Goal: Task Accomplishment & Management: Complete application form

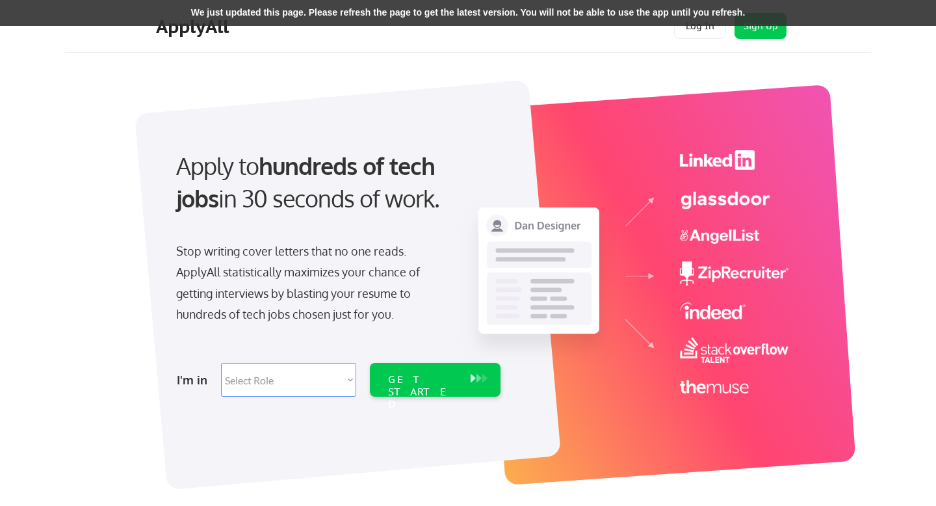
click at [300, 377] on select "Select Role Software Engineering Product Management Customer Success Sales UI/U…" at bounding box center [288, 380] width 135 height 34
select select ""sales0""
click at [221, 363] on select "Select Role Software Engineering Product Management Customer Success Sales UI/U…" at bounding box center [288, 380] width 135 height 34
select select ""sales0""
click at [399, 374] on div "GET STARTED" at bounding box center [423, 392] width 70 height 38
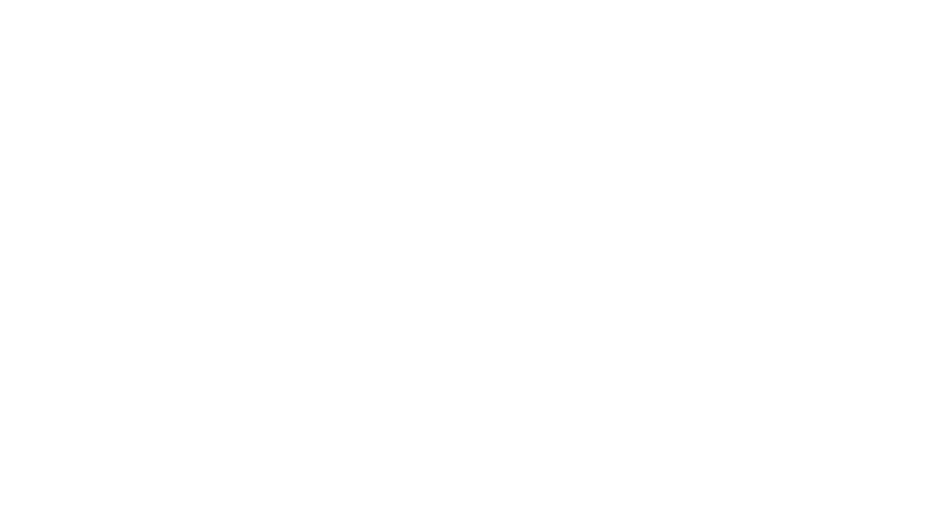
select select ""sales0""
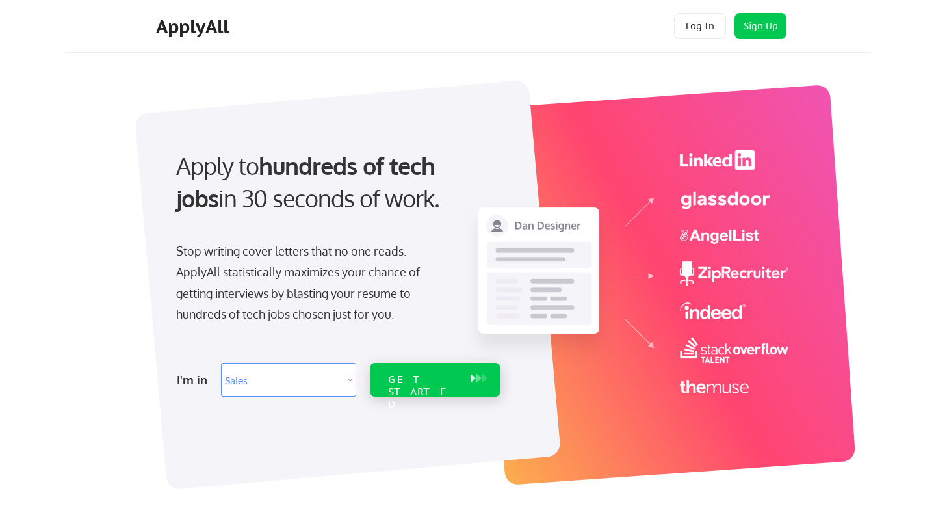
click at [414, 378] on div "GET STARTED" at bounding box center [423, 392] width 70 height 38
